Goal: Task Accomplishment & Management: Use online tool/utility

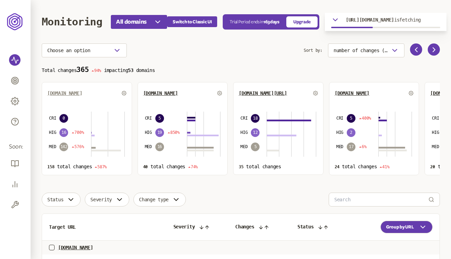
click at [67, 94] on span "candere.com" at bounding box center [64, 93] width 35 height 6
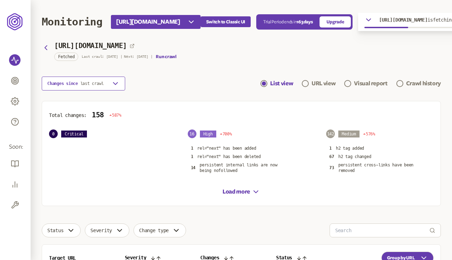
click at [108, 87] on button "Changes since last crawl" at bounding box center [83, 83] width 83 height 14
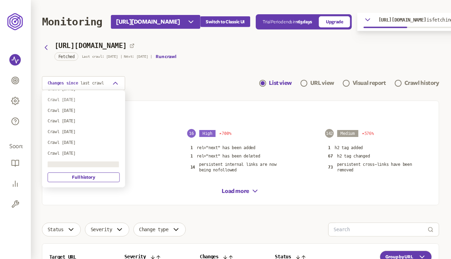
scroll to position [43, 0]
click at [84, 141] on div "Crawl 26th Sep 2025" at bounding box center [83, 142] width 72 height 6
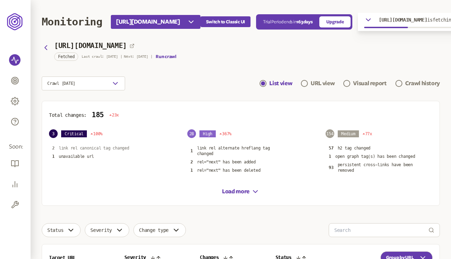
click at [117, 145] on p "link rel canonical tag changed" at bounding box center [94, 148] width 71 height 6
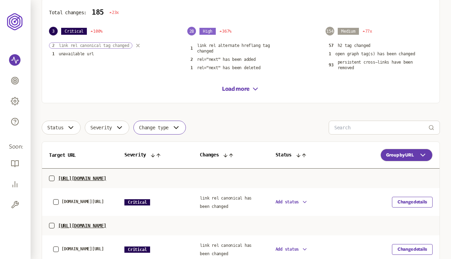
scroll to position [113, 0]
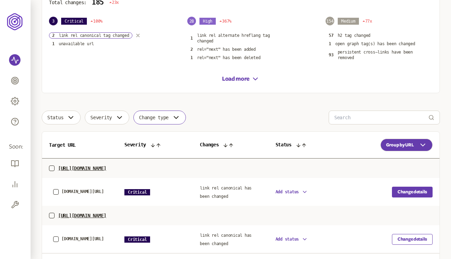
click at [418, 194] on button "Change details" at bounding box center [412, 192] width 41 height 11
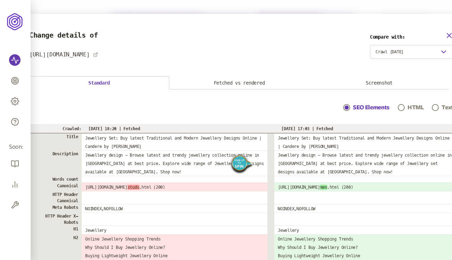
click at [447, 36] on icon "button" at bounding box center [449, 35] width 8 height 8
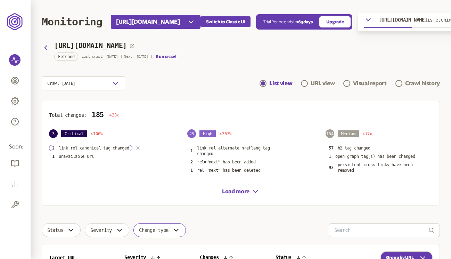
click at [139, 147] on icon "button" at bounding box center [138, 148] width 3 height 3
click at [46, 48] on icon "button" at bounding box center [46, 48] width 2 height 4
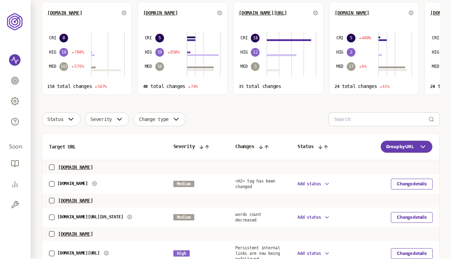
scroll to position [88, 0]
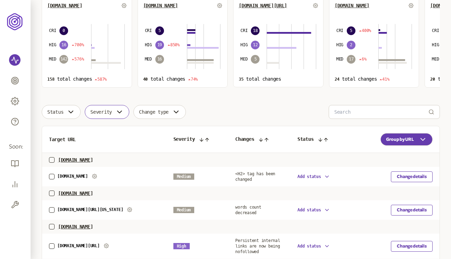
click at [114, 110] on button "Severity" at bounding box center [107, 112] width 44 height 14
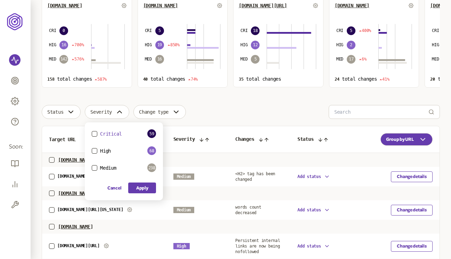
click at [110, 132] on span "Critical" at bounding box center [111, 134] width 22 height 6
click at [97, 132] on button "Critical" at bounding box center [95, 134] width 6 height 6
click at [149, 189] on button "Apply" at bounding box center [142, 187] width 28 height 11
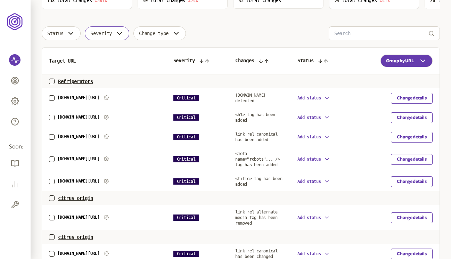
scroll to position [167, 0]
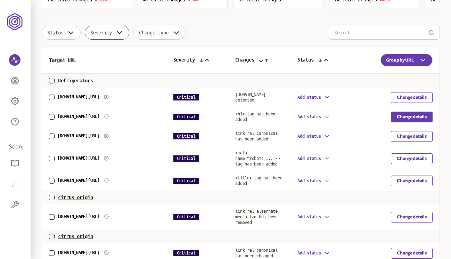
click at [418, 118] on button "Change details" at bounding box center [412, 117] width 42 height 11
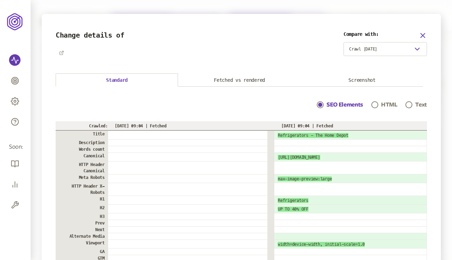
click at [423, 33] on icon "button" at bounding box center [422, 35] width 8 height 8
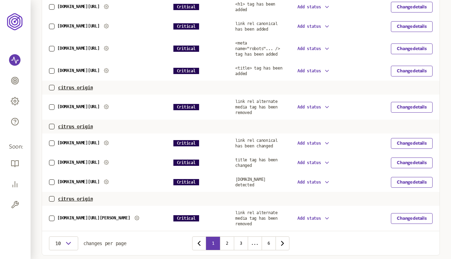
scroll to position [277, 0]
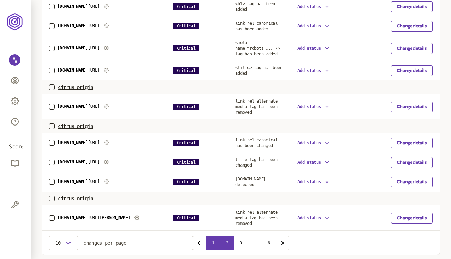
click at [229, 240] on button "2" at bounding box center [227, 243] width 14 height 14
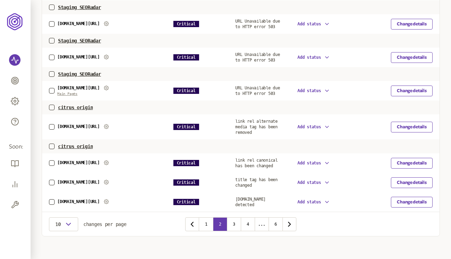
scroll to position [345, 0]
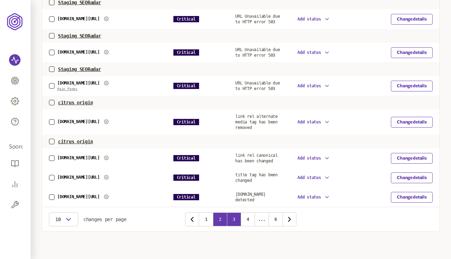
click at [235, 216] on button "3" at bounding box center [234, 219] width 14 height 14
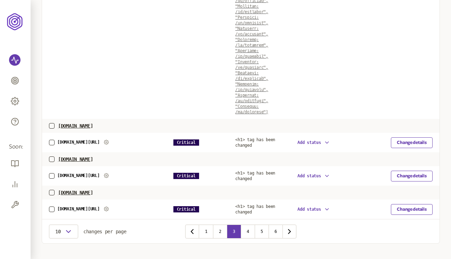
scroll to position [1096, 0]
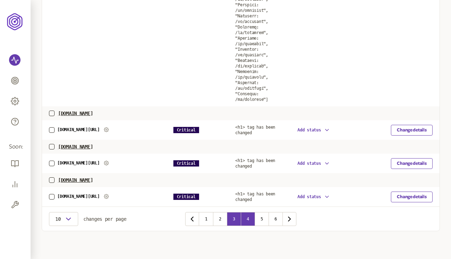
click at [252, 217] on button "4" at bounding box center [248, 219] width 14 height 14
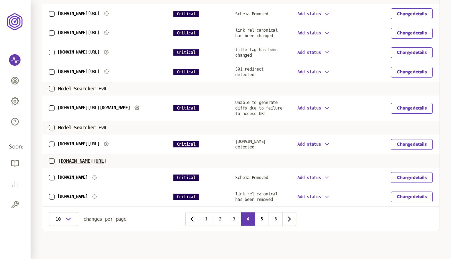
scroll to position [340, 0]
click at [404, 195] on button "Change details" at bounding box center [412, 196] width 42 height 11
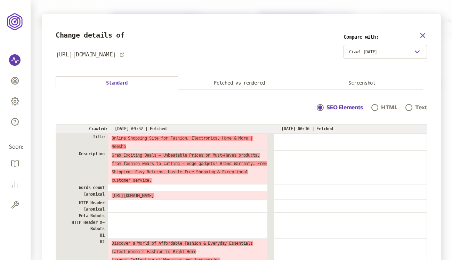
click at [421, 34] on icon "button" at bounding box center [422, 35] width 8 height 8
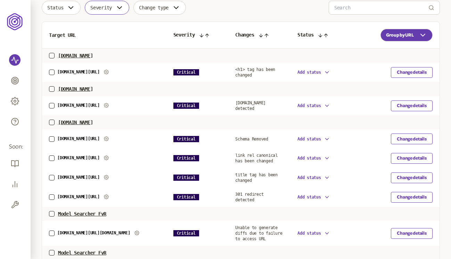
scroll to position [340, 0]
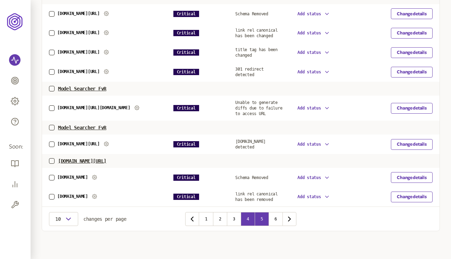
click at [263, 220] on button "5" at bounding box center [262, 219] width 14 height 14
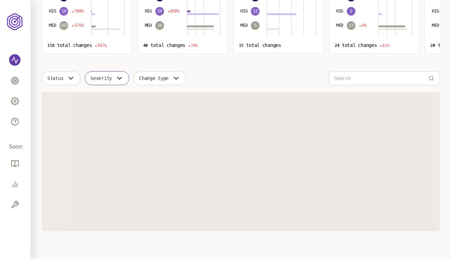
scroll to position [317, 0]
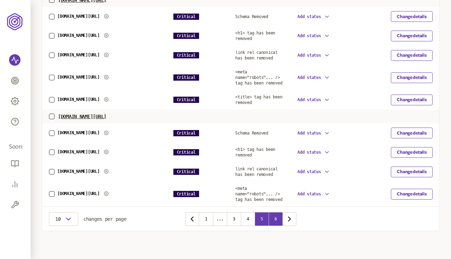
click at [274, 219] on button "6" at bounding box center [276, 219] width 14 height 14
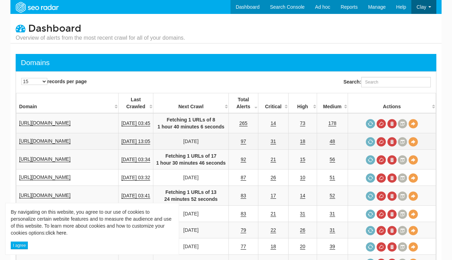
scroll to position [28, 0]
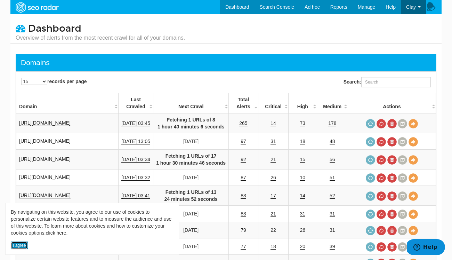
click at [22, 246] on button "I agree" at bounding box center [19, 245] width 17 height 8
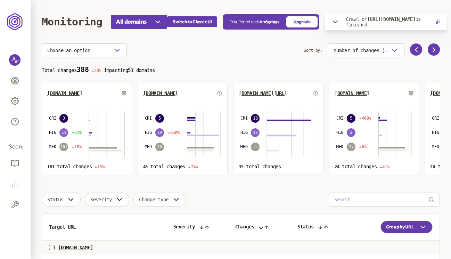
click at [339, 22] on icon "button" at bounding box center [335, 22] width 8 height 8
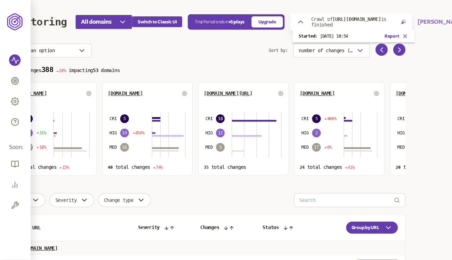
scroll to position [0, 35]
click at [434, 24] on button "Clay Kramer" at bounding box center [441, 22] width 48 height 8
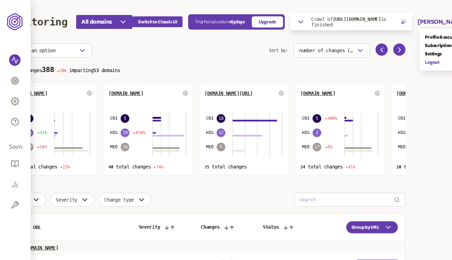
click at [425, 62] on link "Logout" at bounding box center [442, 62] width 35 height 6
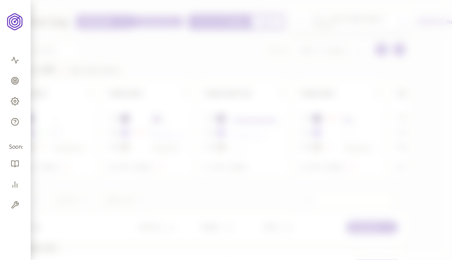
scroll to position [393, 0]
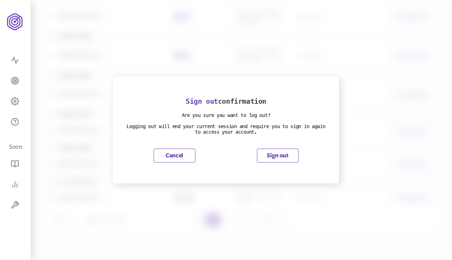
click at [283, 155] on button "Sign out" at bounding box center [278, 155] width 42 height 14
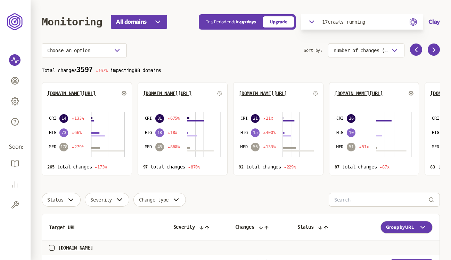
click at [325, 24] on div "17 crawls running" at bounding box center [337, 22] width 58 height 8
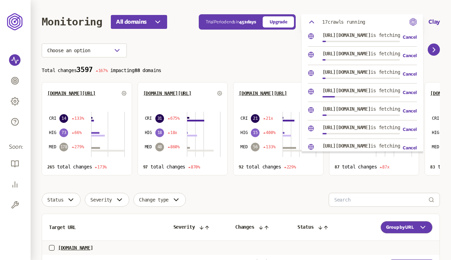
click at [256, 48] on div "Choose an option" at bounding box center [173, 50] width 262 height 14
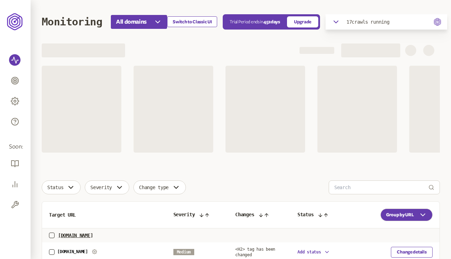
click at [202, 22] on button "Switch to Classic UI" at bounding box center [192, 21] width 50 height 11
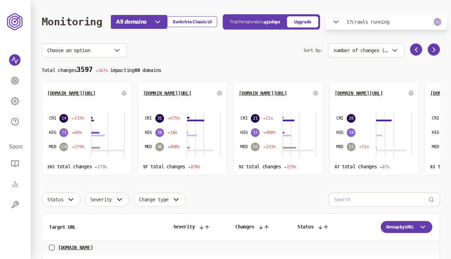
click at [195, 19] on button "Switch to Classic UI" at bounding box center [192, 21] width 50 height 11
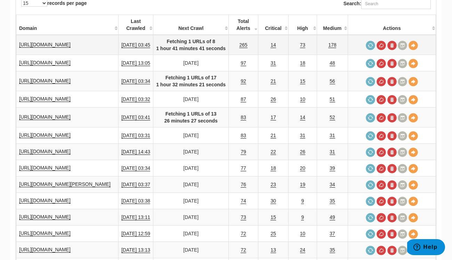
scroll to position [88, 0]
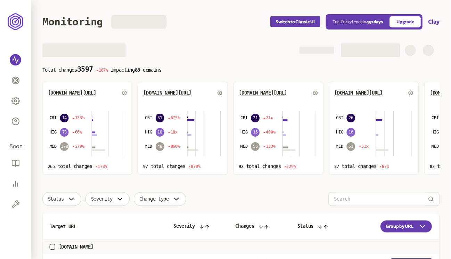
scroll to position [50, 0]
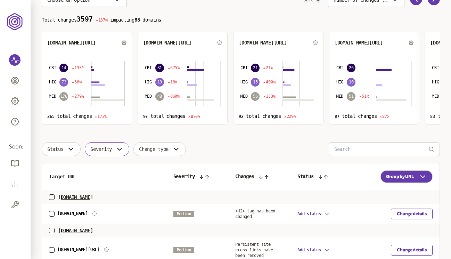
click at [107, 150] on span "Severity" at bounding box center [101, 149] width 22 height 6
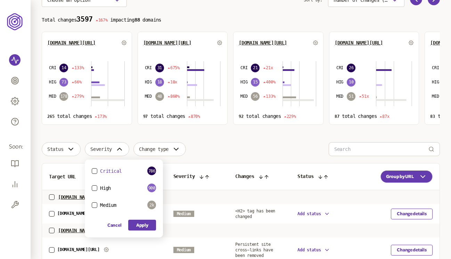
click at [101, 172] on span "Critical" at bounding box center [111, 171] width 22 height 6
click at [97, 172] on button "Critical" at bounding box center [95, 171] width 6 height 6
click at [147, 228] on button "Apply" at bounding box center [142, 225] width 28 height 11
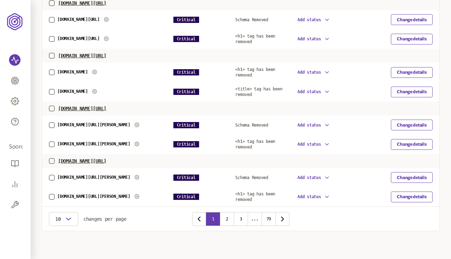
scroll to position [315, 0]
click at [229, 223] on button "2" at bounding box center [227, 219] width 14 height 14
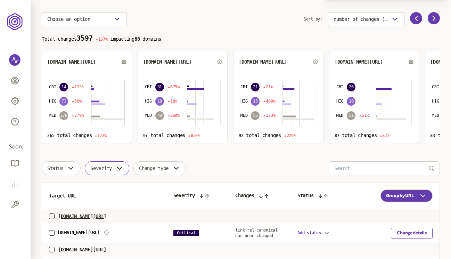
scroll to position [35, 0]
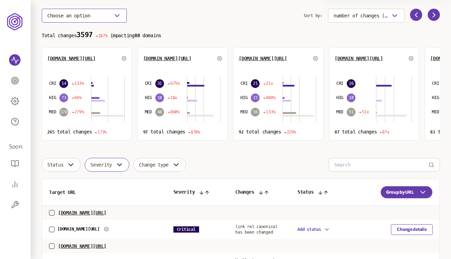
click at [112, 15] on button "Choose an option" at bounding box center [84, 16] width 85 height 14
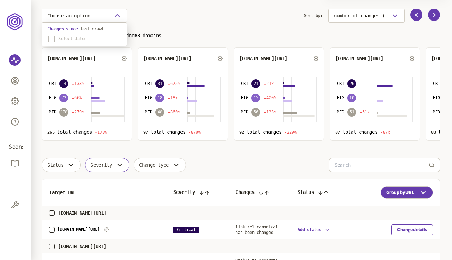
click at [87, 36] on span "Select dates" at bounding box center [72, 39] width 28 height 6
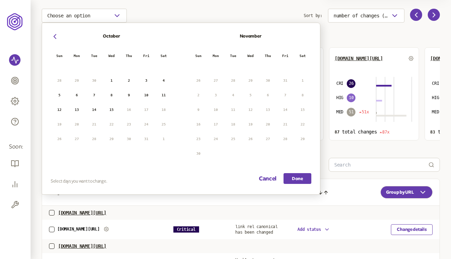
click at [79, 110] on button "13" at bounding box center [77, 110] width 10 height 10
click at [110, 110] on button "15" at bounding box center [111, 110] width 10 height 10
click at [302, 177] on button "Done" at bounding box center [298, 178] width 28 height 11
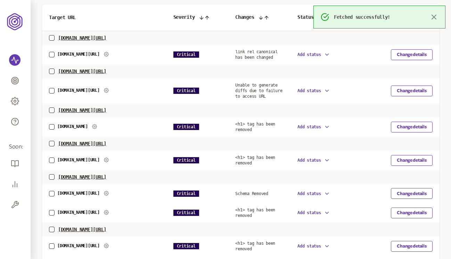
scroll to position [210, 0]
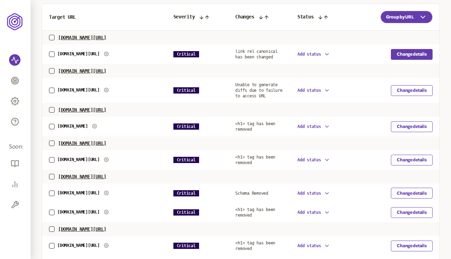
click at [414, 51] on button "Change details" at bounding box center [412, 54] width 42 height 11
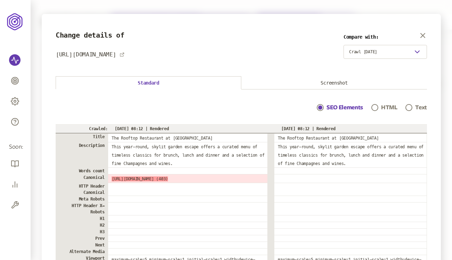
click at [136, 180] on span "[URL][DOMAIN_NAME] (403)" at bounding box center [140, 178] width 56 height 5
drag, startPoint x: 112, startPoint y: 179, endPoint x: 211, endPoint y: 179, distance: 99.4
click at [168, 179] on span "[URL][DOMAIN_NAME] (403)" at bounding box center [140, 178] width 56 height 5
copy span "[URL][DOMAIN_NAME]"
click at [421, 35] on icon "button" at bounding box center [422, 35] width 4 height 4
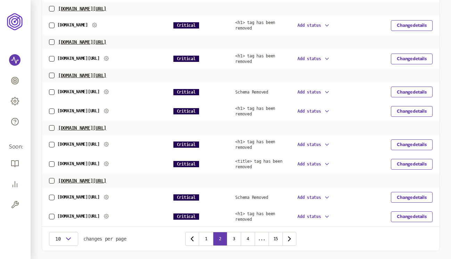
scroll to position [344, 0]
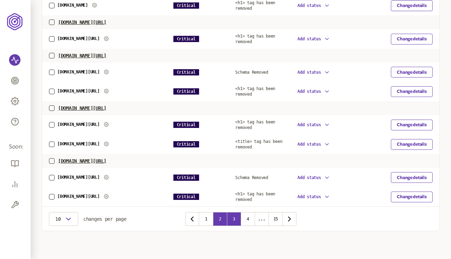
click at [236, 216] on button "3" at bounding box center [234, 219] width 14 height 14
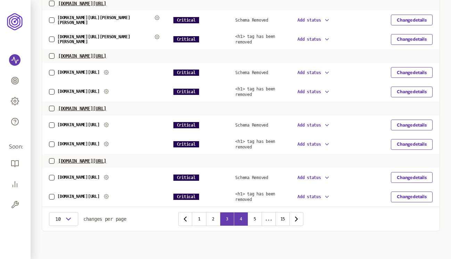
click at [240, 215] on button "4" at bounding box center [241, 219] width 14 height 14
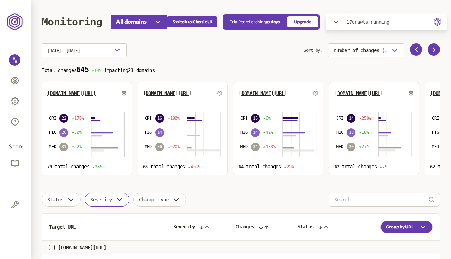
click at [163, 206] on button "Change type" at bounding box center [159, 200] width 52 height 14
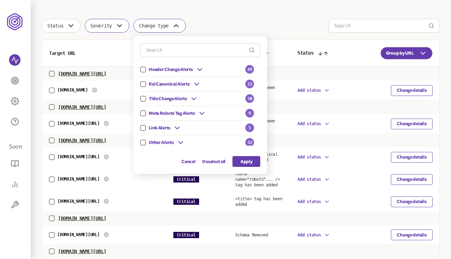
scroll to position [215, 0]
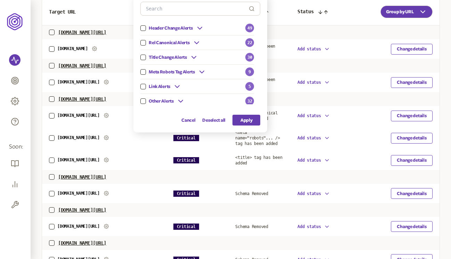
click at [191, 26] on span "Header Change Alerts" at bounding box center [171, 28] width 44 height 6
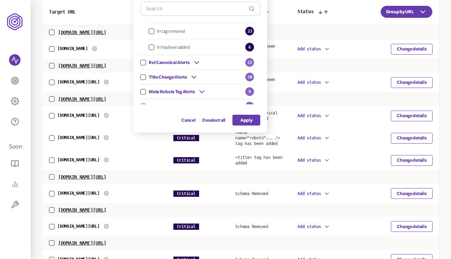
scroll to position [41, 0]
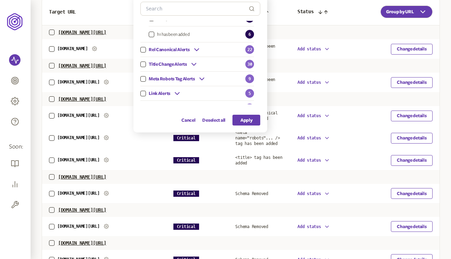
click at [189, 51] on span "Rel Canonical Alerts" at bounding box center [169, 50] width 41 height 6
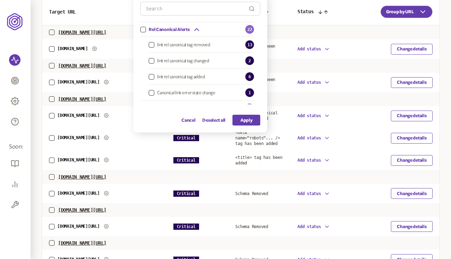
scroll to position [63, 0]
click at [176, 59] on span "link rel canonical tag changed" at bounding box center [183, 60] width 52 height 6
click at [154, 59] on button "link rel canonical tag changed" at bounding box center [152, 60] width 6 height 6
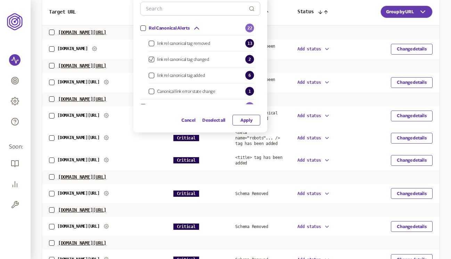
click at [254, 118] on button "Apply" at bounding box center [246, 120] width 28 height 11
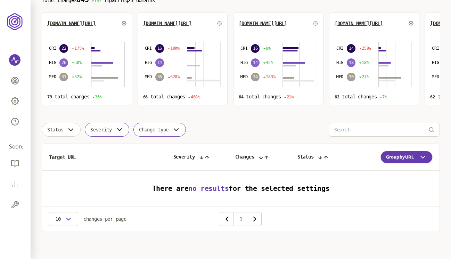
scroll to position [70, 0]
click at [174, 129] on button "Change type" at bounding box center [159, 130] width 52 height 14
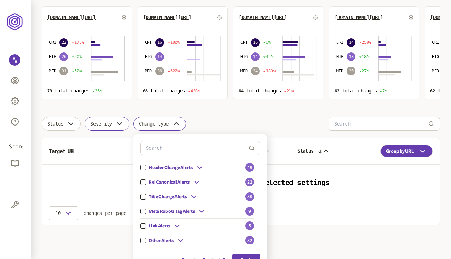
click at [179, 166] on span "Header Change Alerts" at bounding box center [171, 168] width 44 height 6
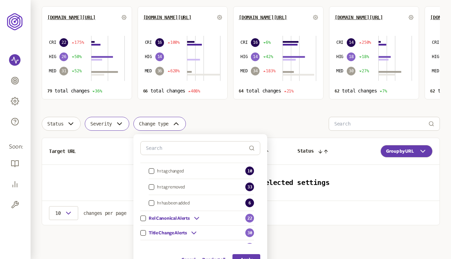
scroll to position [38, 0]
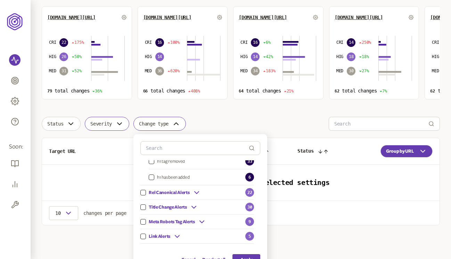
click at [174, 192] on span "Rel Canonical Alerts" at bounding box center [169, 193] width 41 height 6
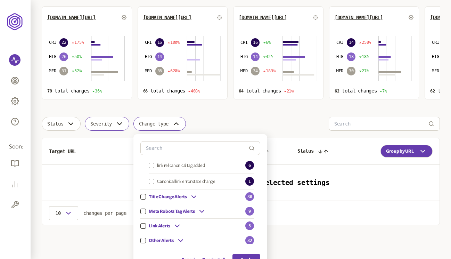
scroll to position [112, 0]
click at [194, 197] on icon at bounding box center [194, 196] width 8 height 8
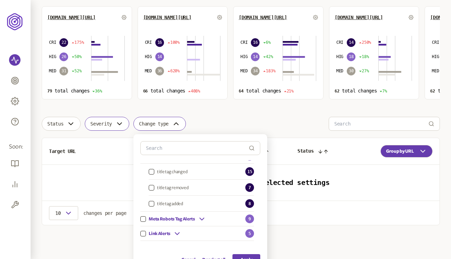
scroll to position [153, 0]
click at [179, 174] on div "title tag changed" at bounding box center [168, 170] width 39 height 9
click at [166, 169] on span "title tag changed" at bounding box center [172, 171] width 30 height 6
click at [154, 169] on button "title tag changed" at bounding box center [152, 171] width 6 height 6
click at [252, 256] on button "Apply" at bounding box center [246, 259] width 28 height 11
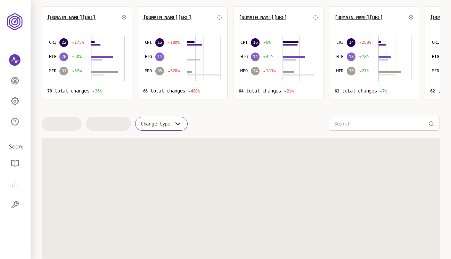
scroll to position [70, 0]
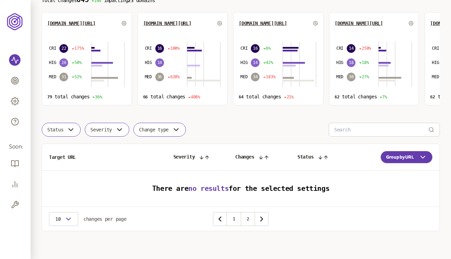
click at [77, 132] on button "Status" at bounding box center [61, 130] width 39 height 14
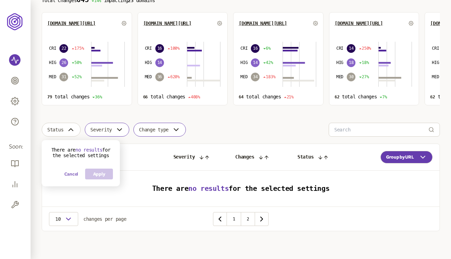
click at [73, 179] on button "Cancel" at bounding box center [71, 174] width 14 height 11
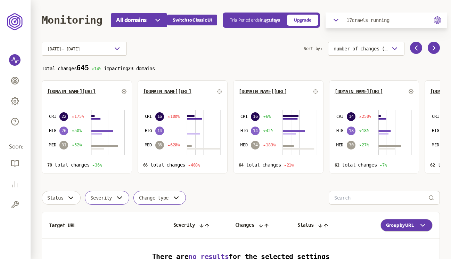
scroll to position [0, 0]
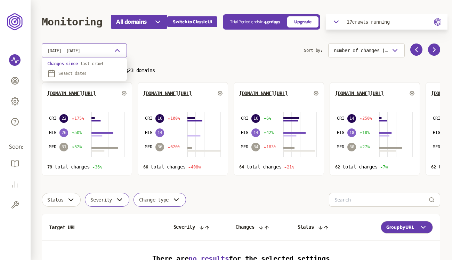
click at [73, 51] on span "[DATE] - [DATE]" at bounding box center [63, 50] width 33 height 5
click at [71, 65] on p "Changes since last crawl" at bounding box center [84, 64] width 74 height 6
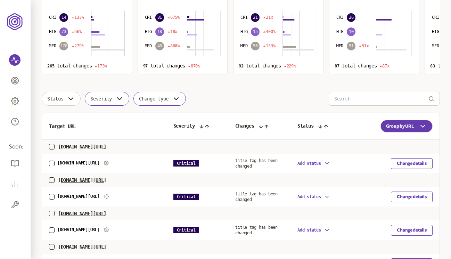
scroll to position [146, 0]
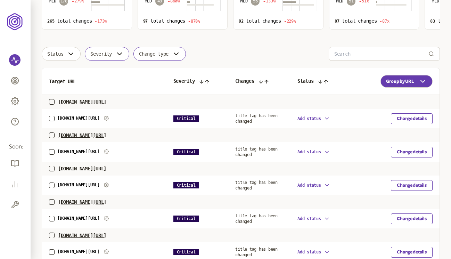
click at [166, 54] on span "Change type" at bounding box center [154, 54] width 30 height 6
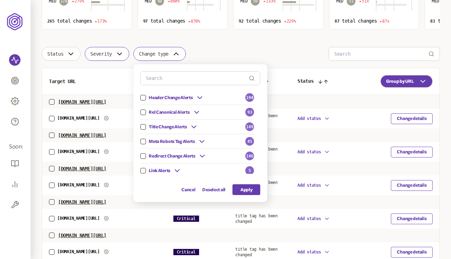
click at [171, 112] on span "Rel Canonical Alerts" at bounding box center [169, 112] width 41 height 6
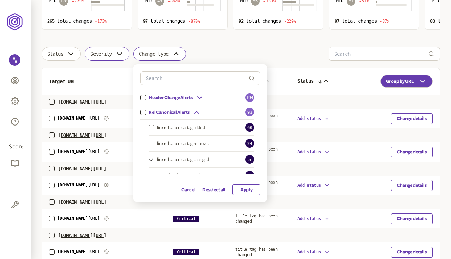
click at [246, 189] on button "Apply" at bounding box center [246, 189] width 28 height 11
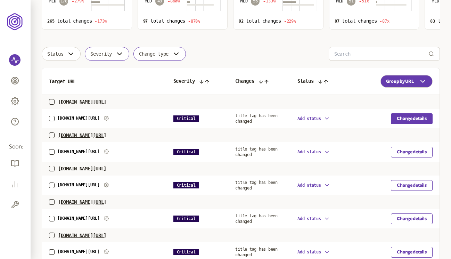
click at [415, 123] on button "Change details" at bounding box center [412, 118] width 42 height 11
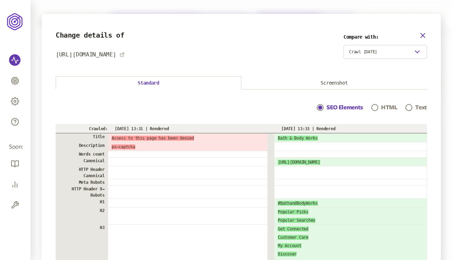
click at [421, 36] on icon "button" at bounding box center [422, 35] width 8 height 8
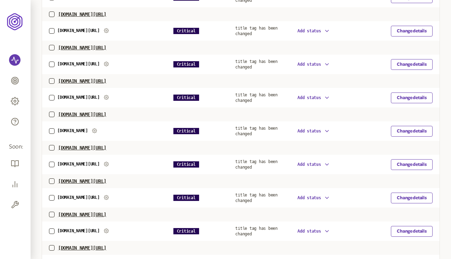
scroll to position [301, 0]
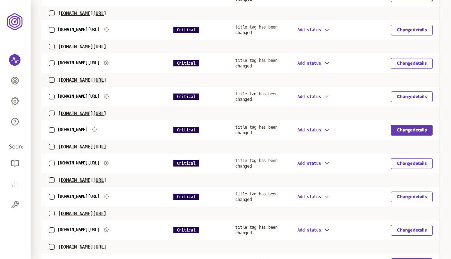
click at [422, 136] on button "Change details" at bounding box center [412, 130] width 42 height 11
